Goal: Information Seeking & Learning: Find specific fact

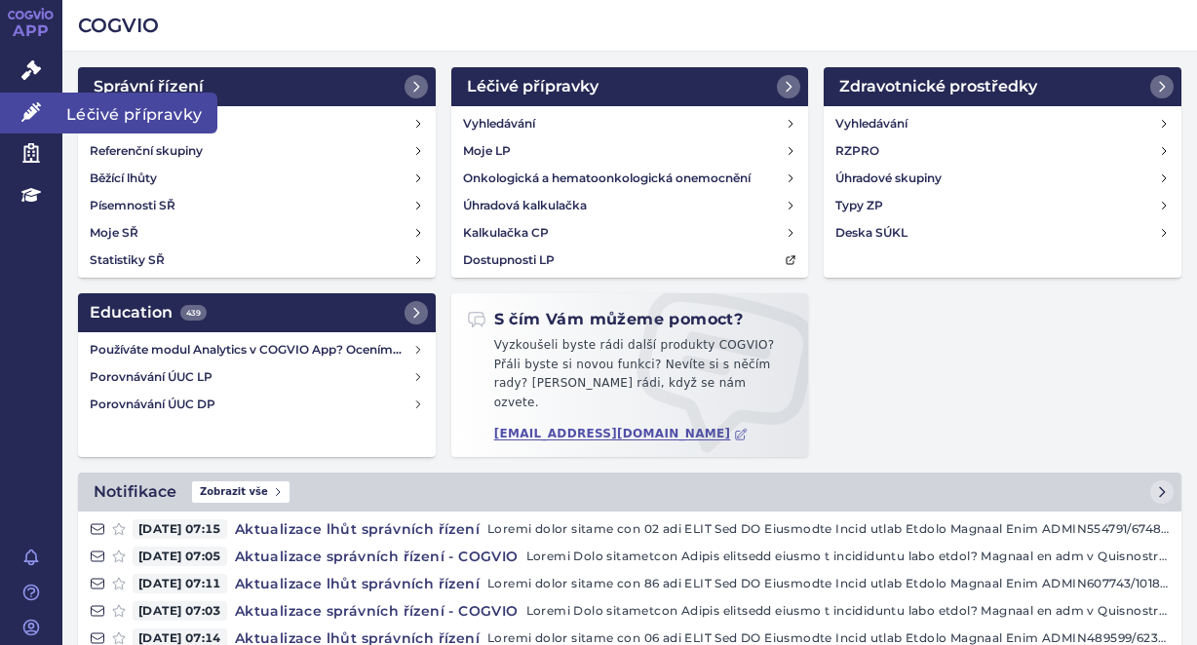
click at [44, 109] on link "Léčivé přípravky" at bounding box center [31, 113] width 62 height 41
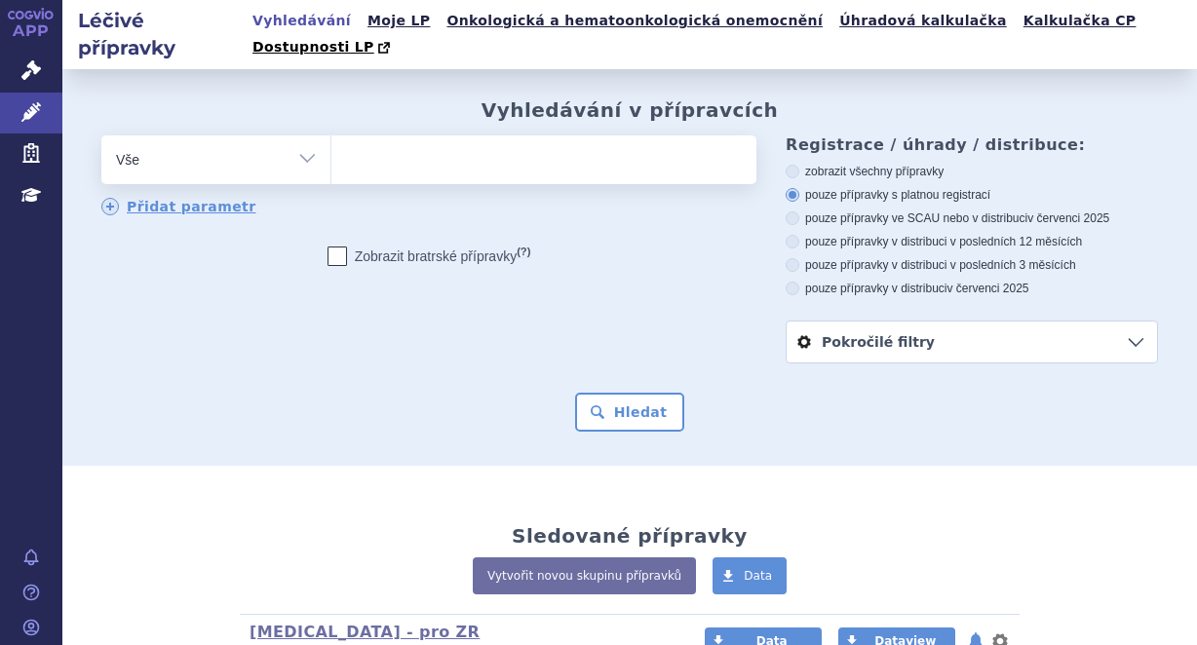
click at [488, 136] on ul at bounding box center [540, 156] width 419 height 41
click at [331, 135] on select at bounding box center [330, 159] width 1 height 49
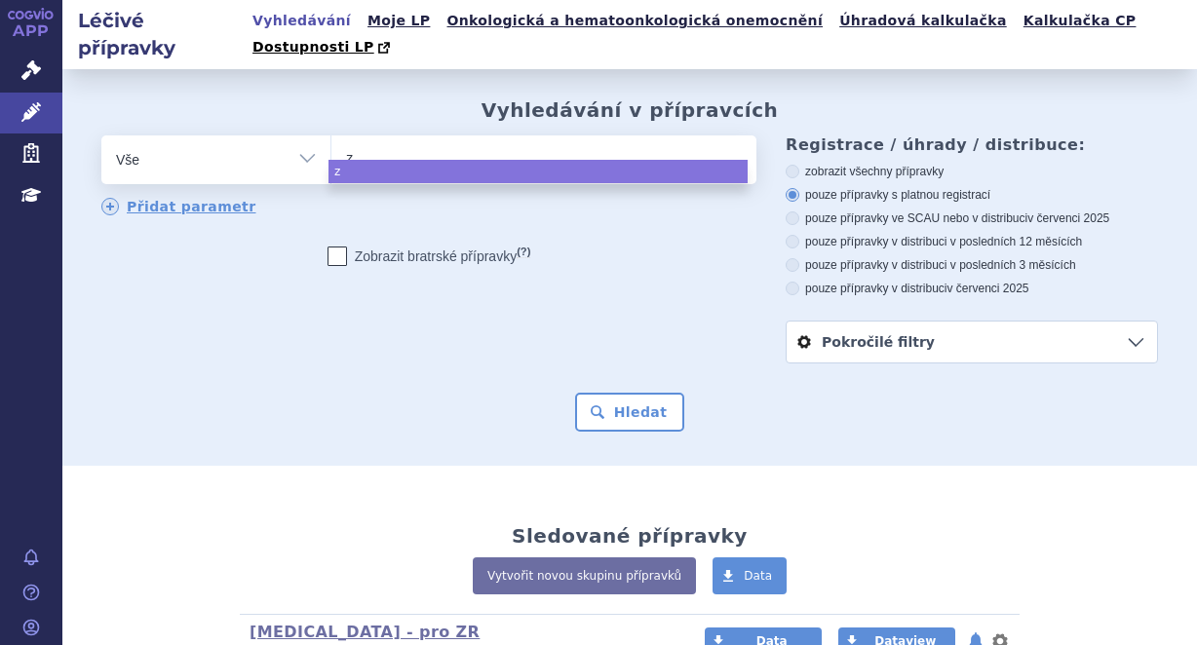
type input "zy"
type input "zyl"
type input "zy"
type input "z"
type input "zi"
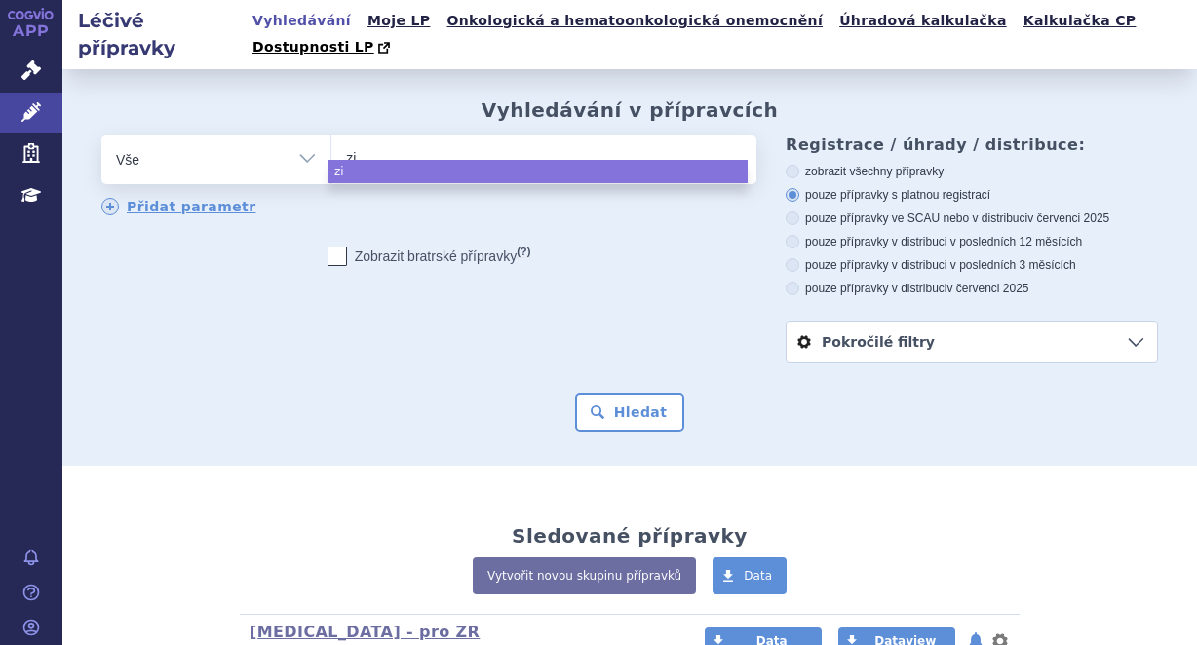
type input "zil"
type input "zilb"
type input "zilbr"
type input "zilbry"
type input "zilbrys"
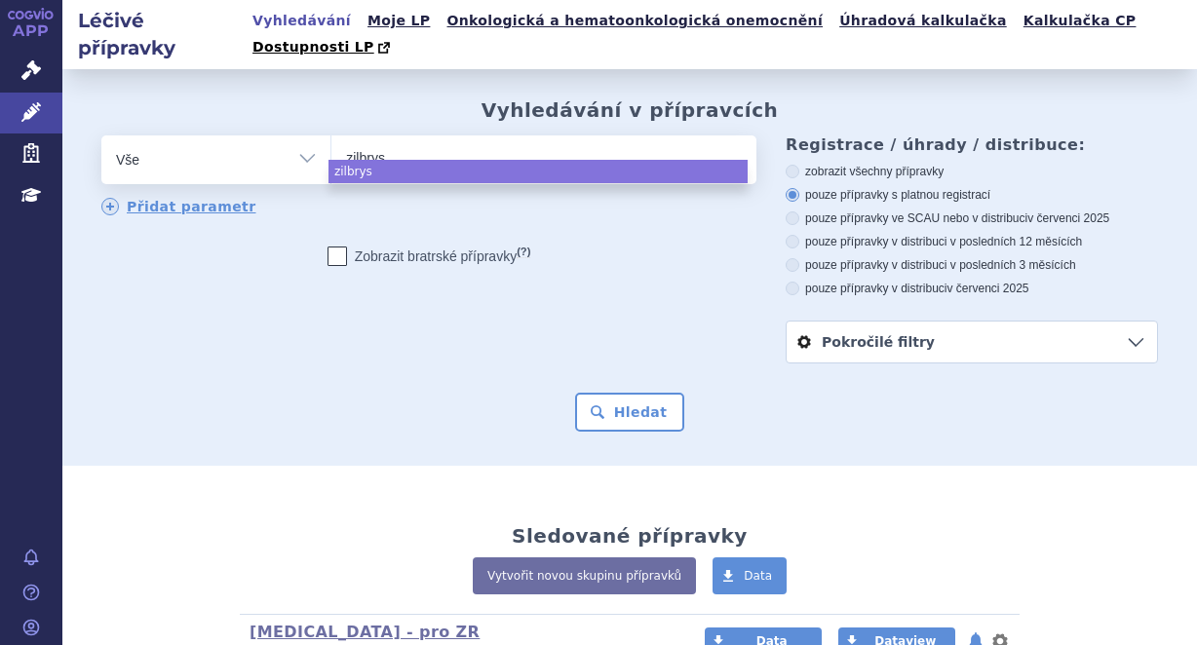
type input "zilbrysq"
select select "zilbrysq"
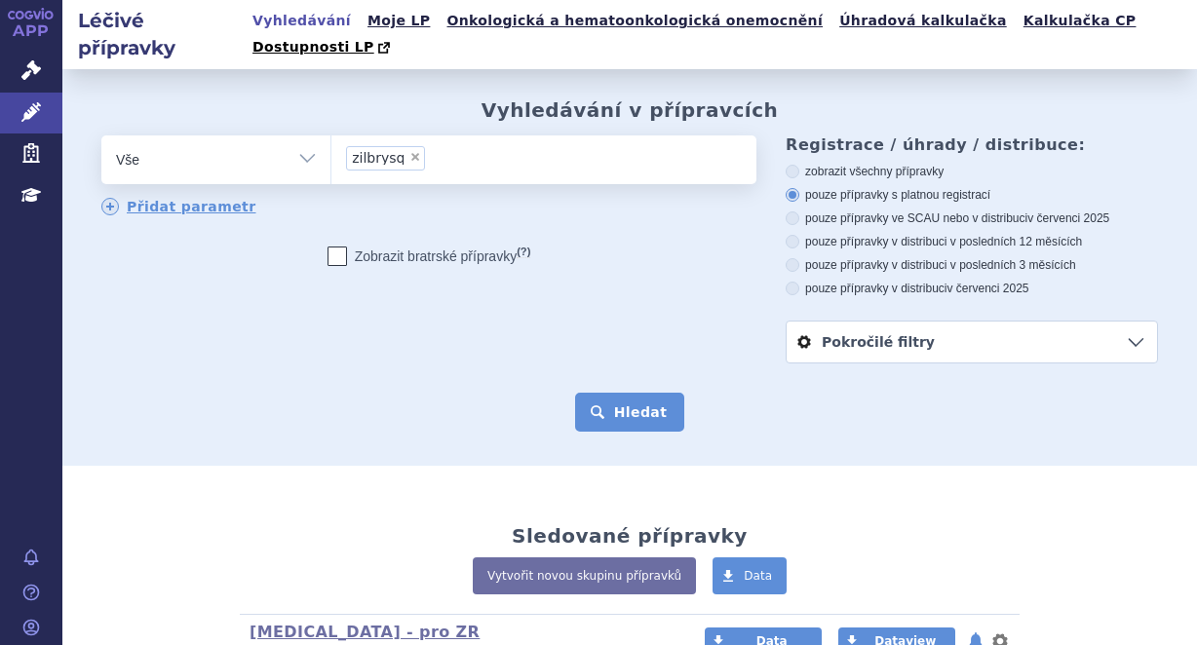
click at [645, 393] on button "Hledat" at bounding box center [630, 412] width 110 height 39
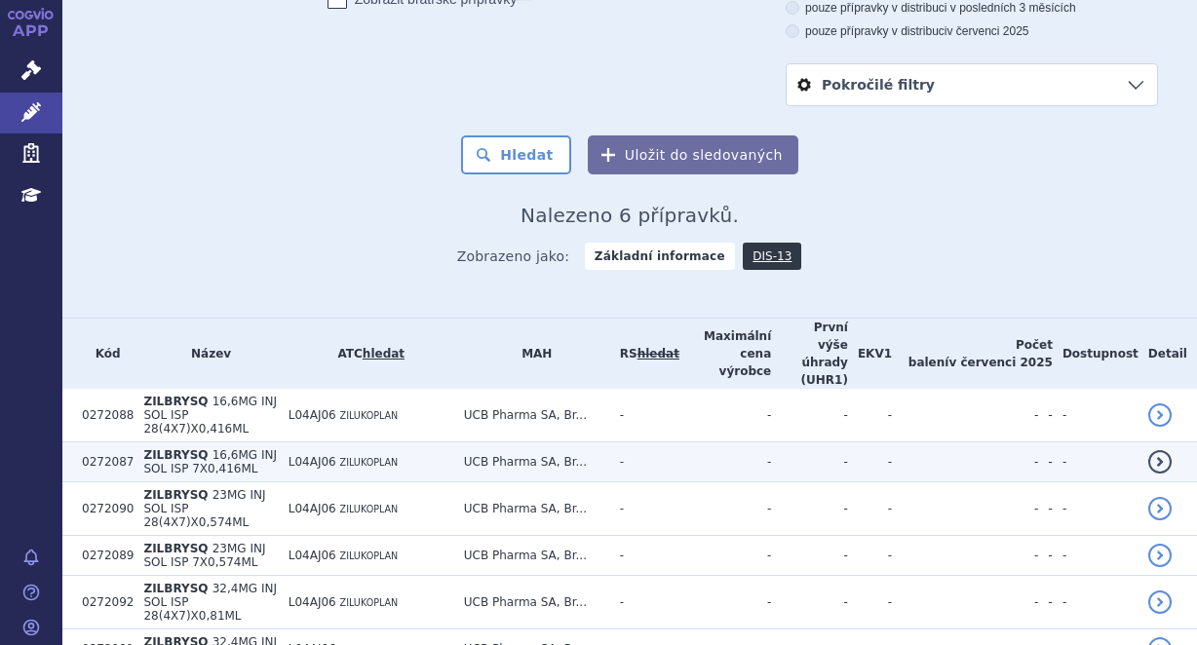
scroll to position [259, 0]
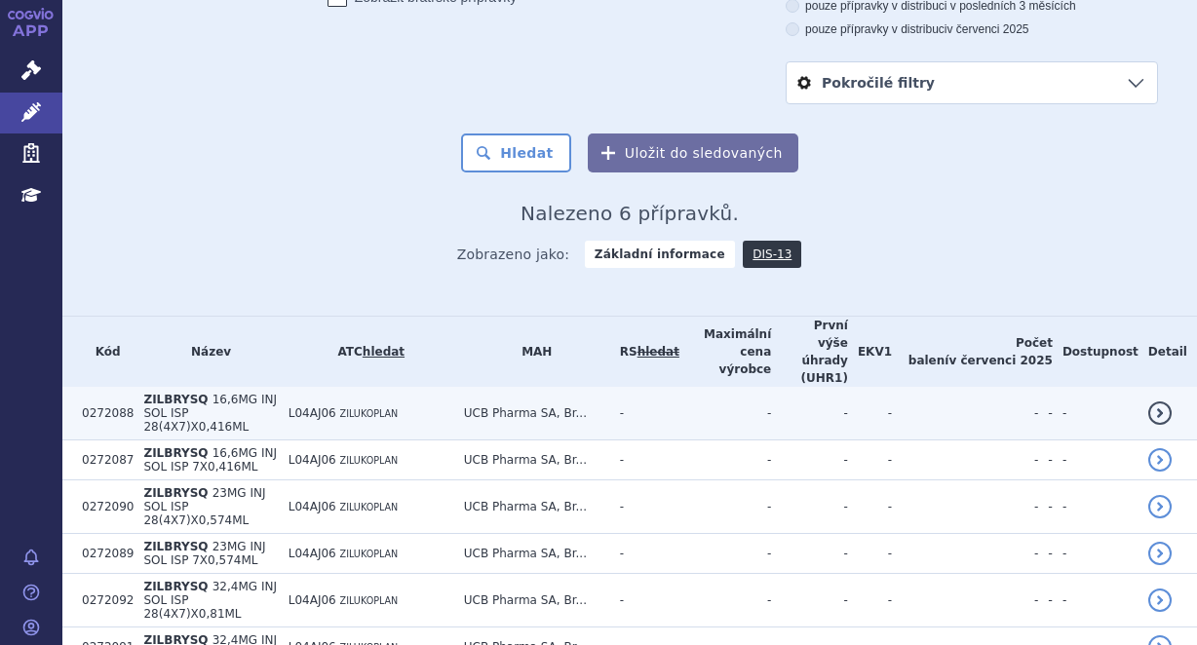
click at [336, 407] on span "L04AJ06" at bounding box center [313, 414] width 48 height 14
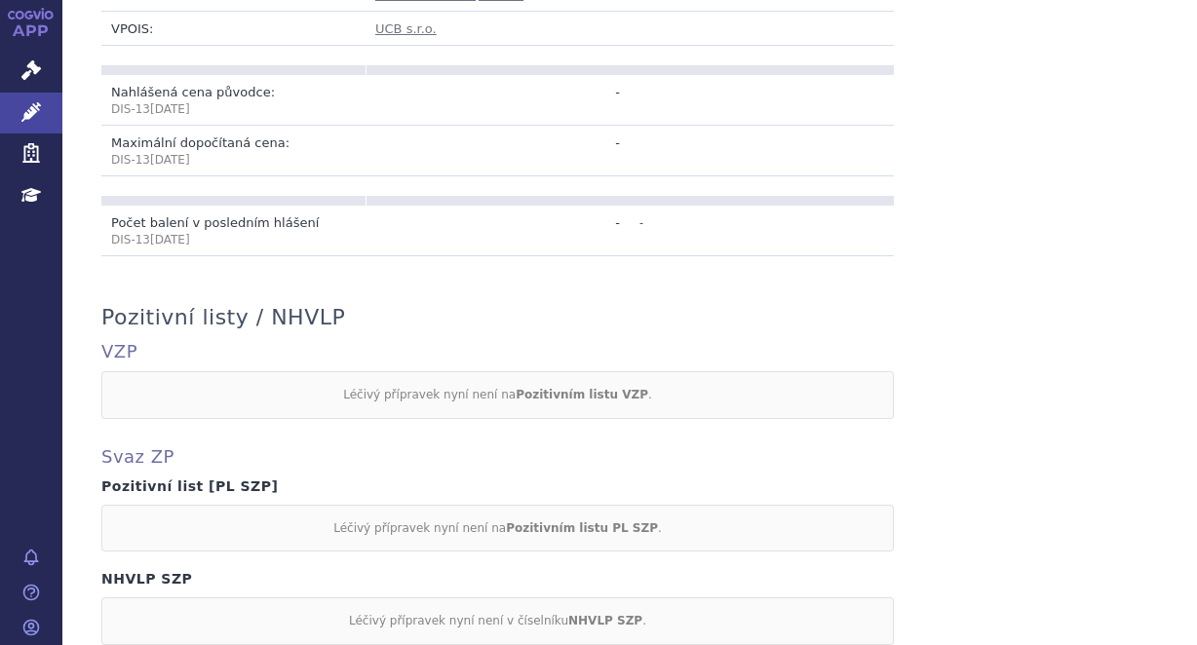
scroll to position [1072, 0]
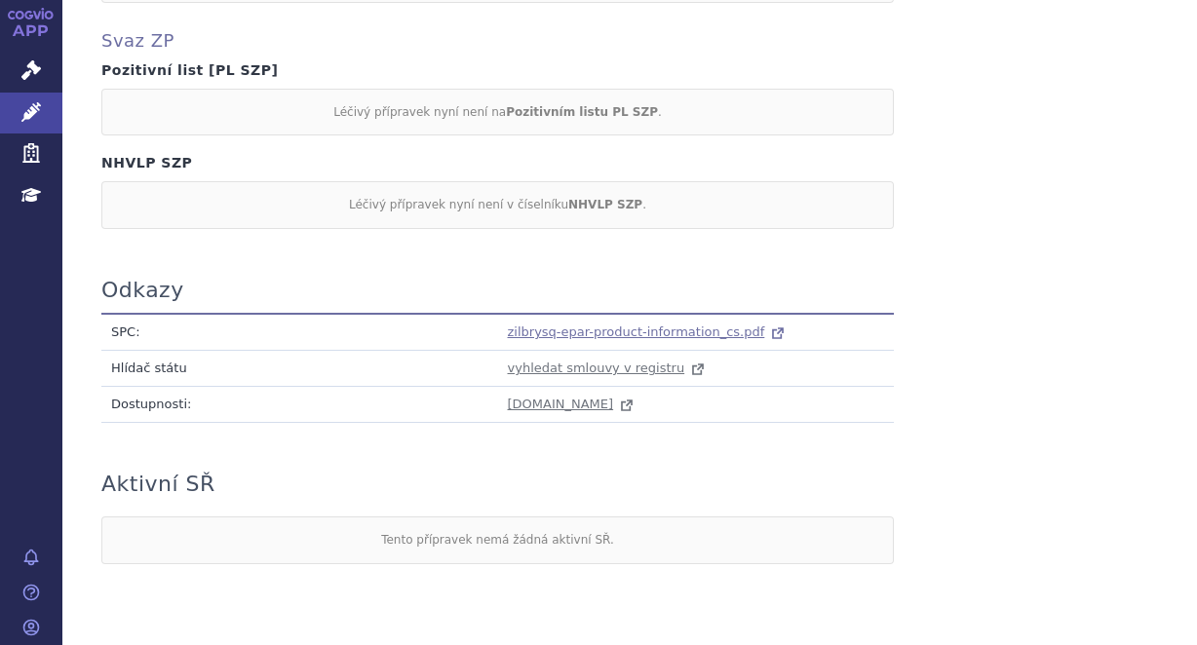
click at [602, 325] on span "zilbrysq-epar-product-information_cs.pdf" at bounding box center [636, 332] width 257 height 15
